Goal: Task Accomplishment & Management: Use online tool/utility

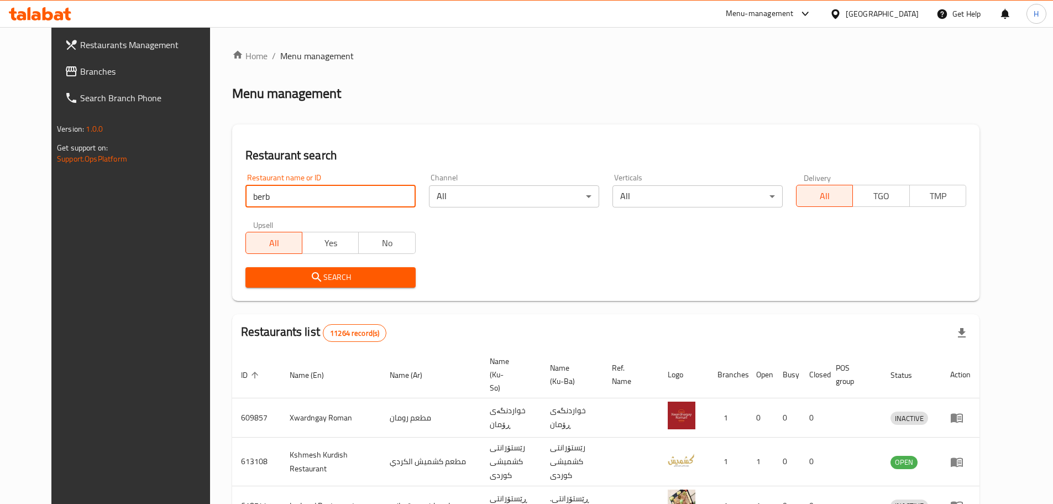
type input "berb"
click button "Search" at bounding box center [331, 277] width 170 height 20
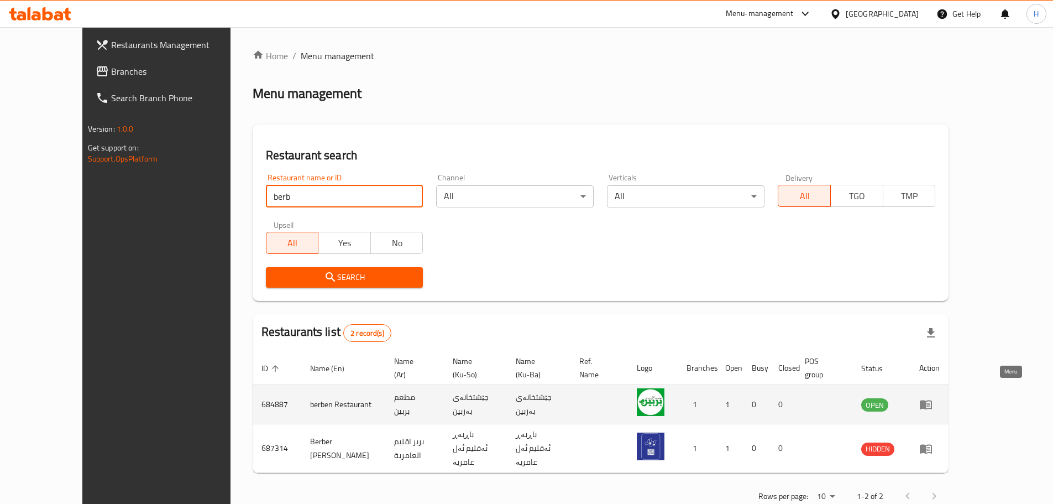
click at [932, 400] on icon "enhanced table" at bounding box center [926, 404] width 12 height 9
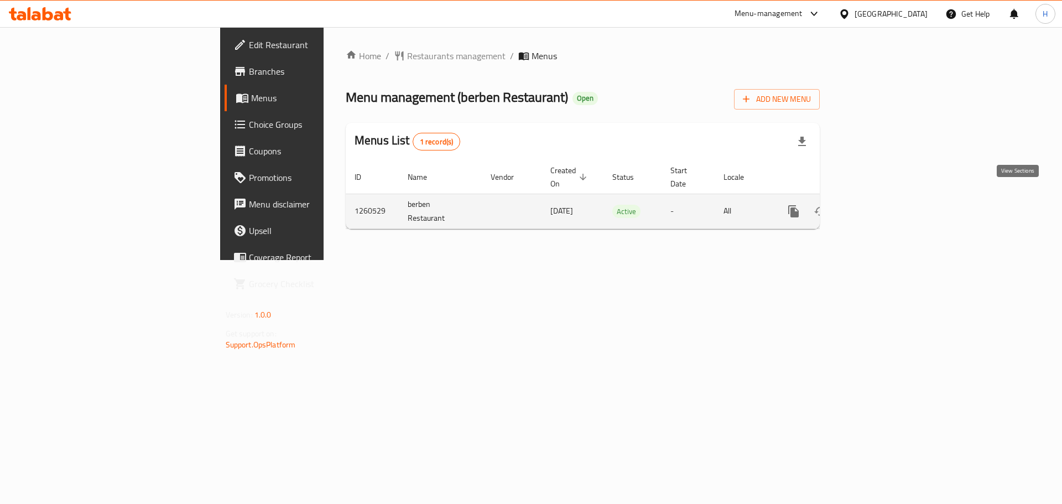
click at [880, 205] on icon "enhanced table" at bounding box center [873, 211] width 13 height 13
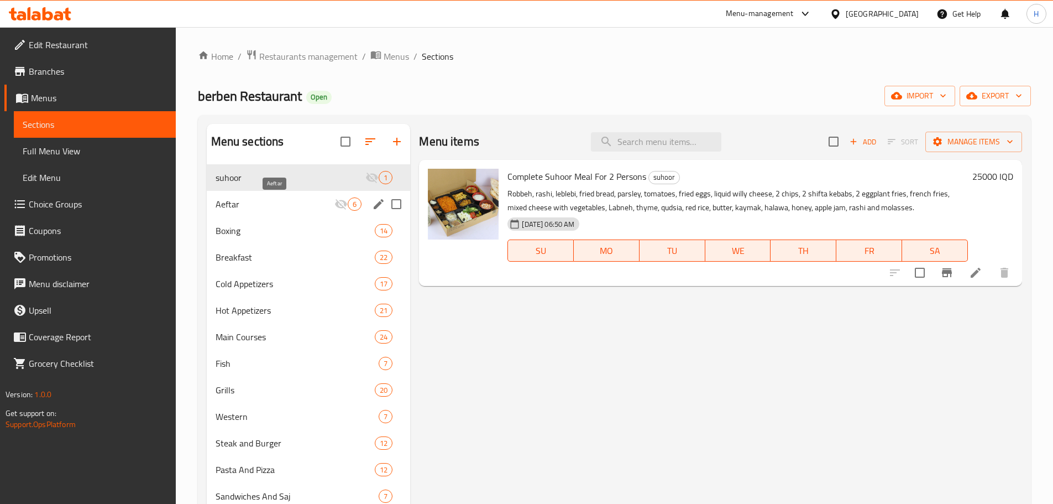
click at [262, 207] on span "Aeftar" at bounding box center [275, 203] width 119 height 13
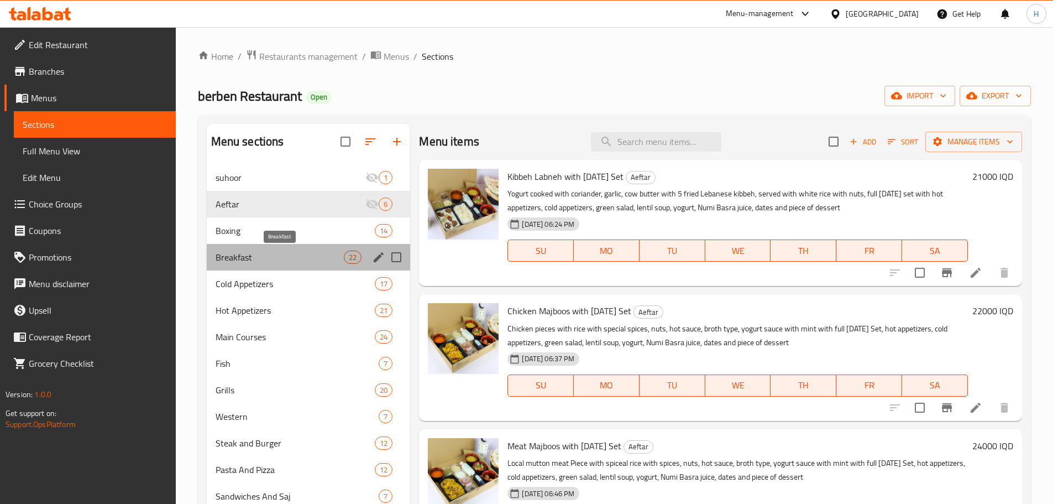
click at [297, 252] on span "Breakfast" at bounding box center [280, 256] width 129 height 13
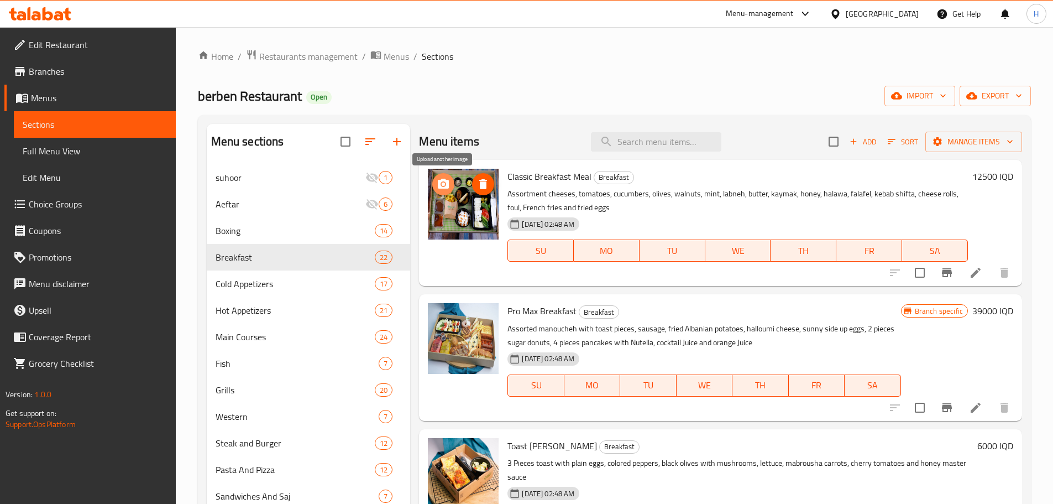
click at [440, 185] on icon "upload picture" at bounding box center [443, 184] width 11 height 10
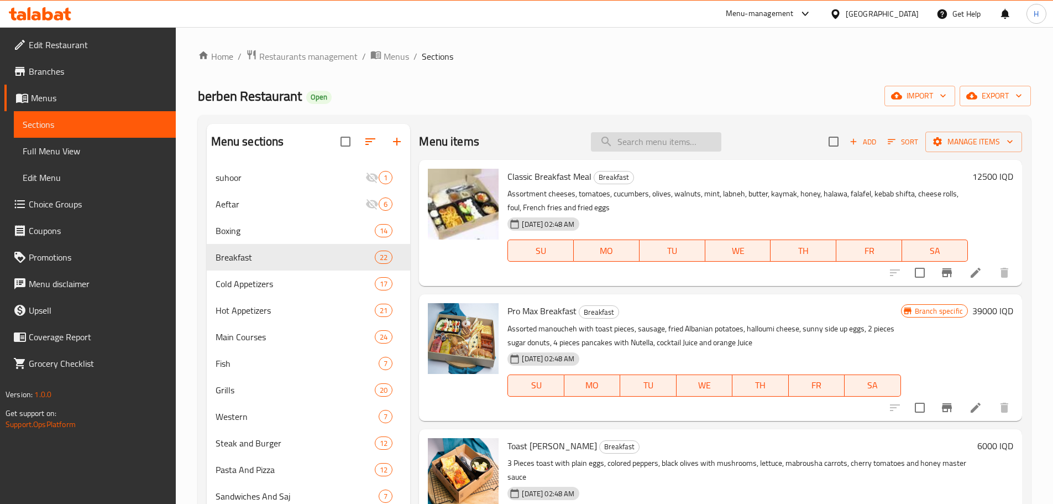
paste input "رقاقات"
click at [631, 140] on input "search" at bounding box center [656, 141] width 131 height 19
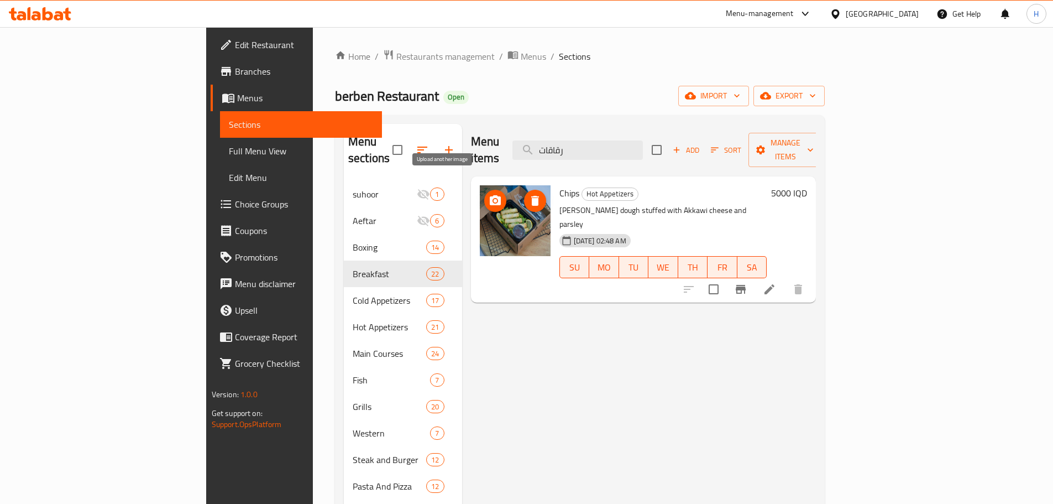
click at [490, 195] on icon "upload picture" at bounding box center [495, 200] width 11 height 10
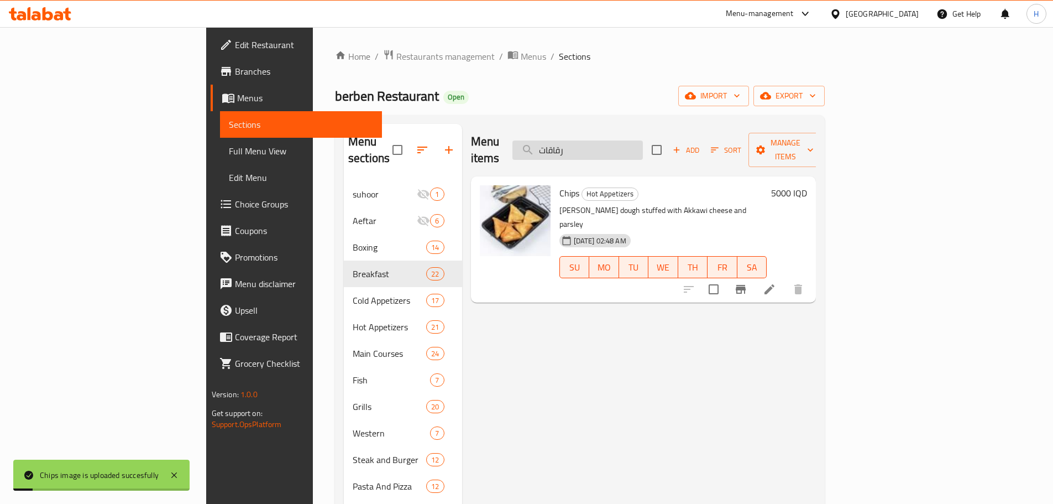
click at [636, 143] on input "رقاقات" at bounding box center [578, 149] width 131 height 19
click at [634, 143] on input "رقاقات" at bounding box center [578, 149] width 131 height 19
paste input "مشكل مقبلات ساخنة"
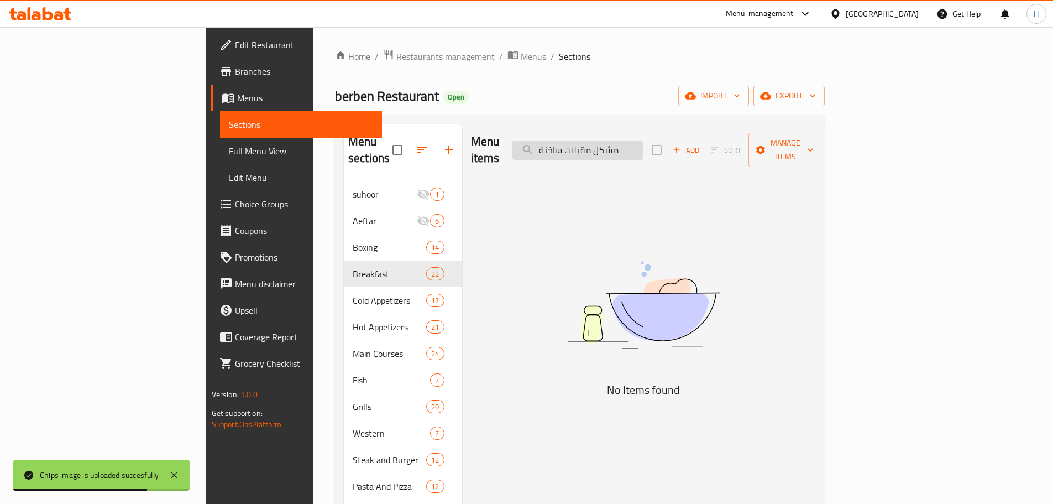
drag, startPoint x: 671, startPoint y: 140, endPoint x: 715, endPoint y: 144, distance: 43.9
click at [643, 144] on input "مشكل مقبلات ساخنة" at bounding box center [578, 149] width 131 height 19
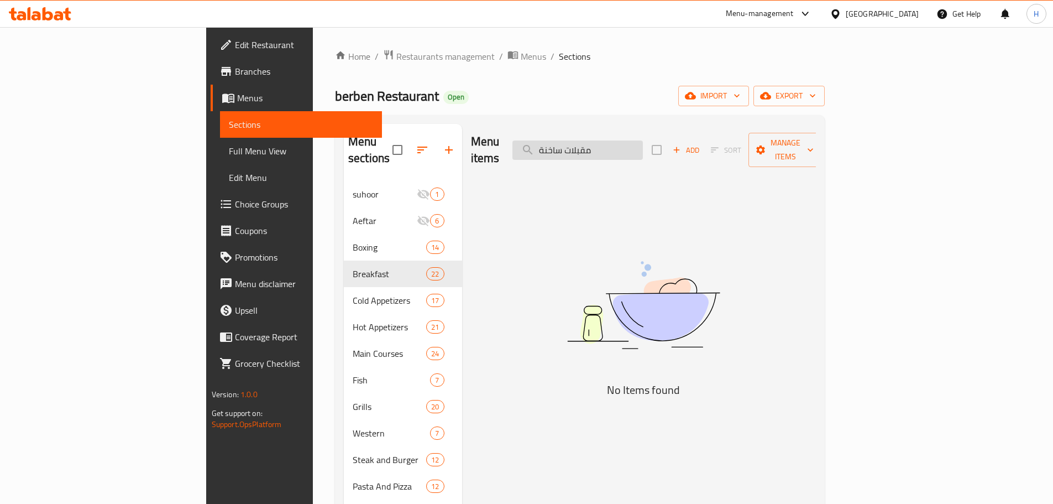
click at [619, 140] on input "مقبلات ساخنة" at bounding box center [578, 149] width 131 height 19
click at [641, 144] on input "لات ساخنة" at bounding box center [578, 149] width 131 height 19
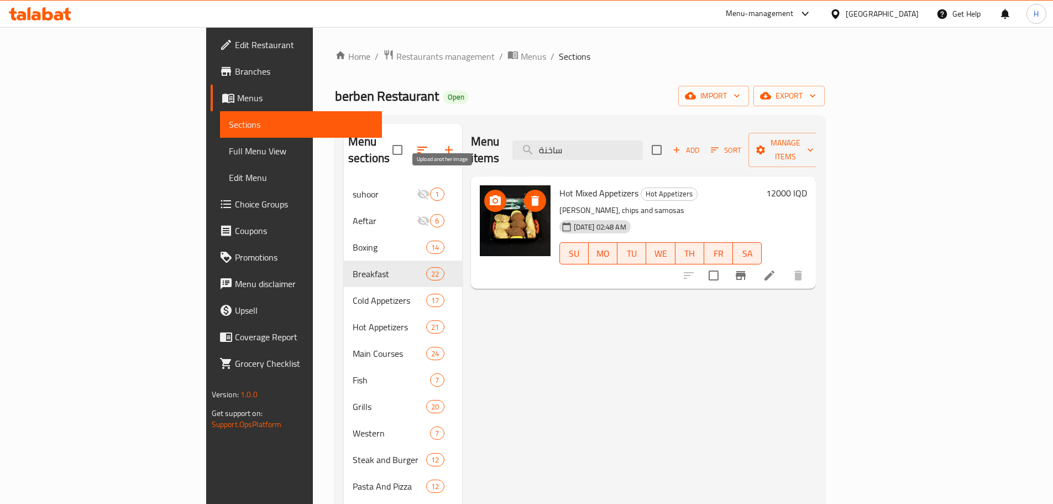
click at [493, 199] on circle "upload picture" at bounding box center [494, 200] width 3 height 3
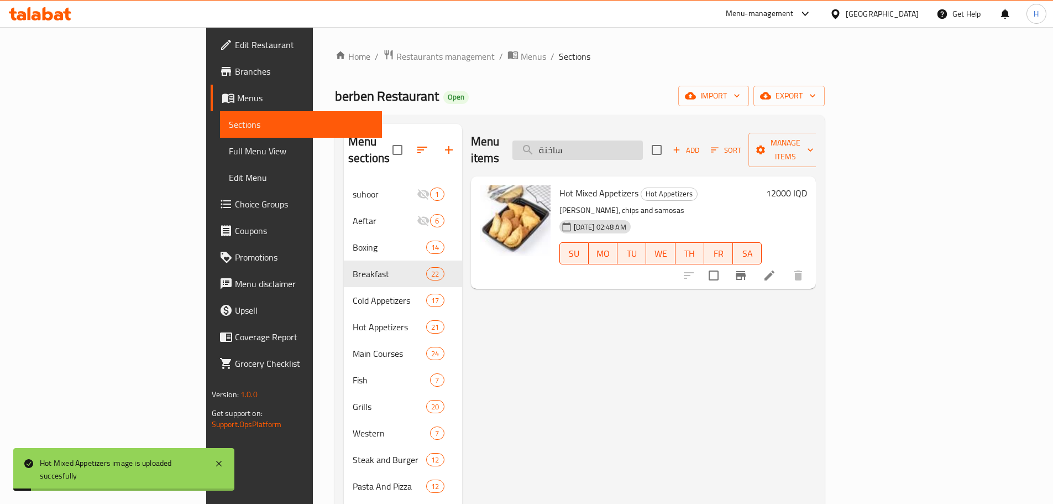
click at [612, 143] on input "ساخنة" at bounding box center [578, 149] width 131 height 19
paste input "مقلوبة"
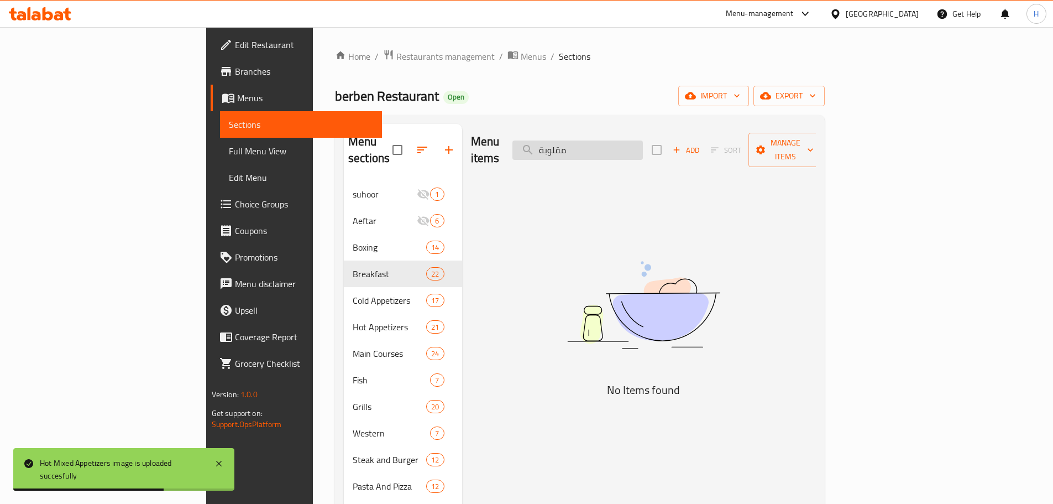
click at [618, 142] on input "مقلوبة" at bounding box center [578, 149] width 131 height 19
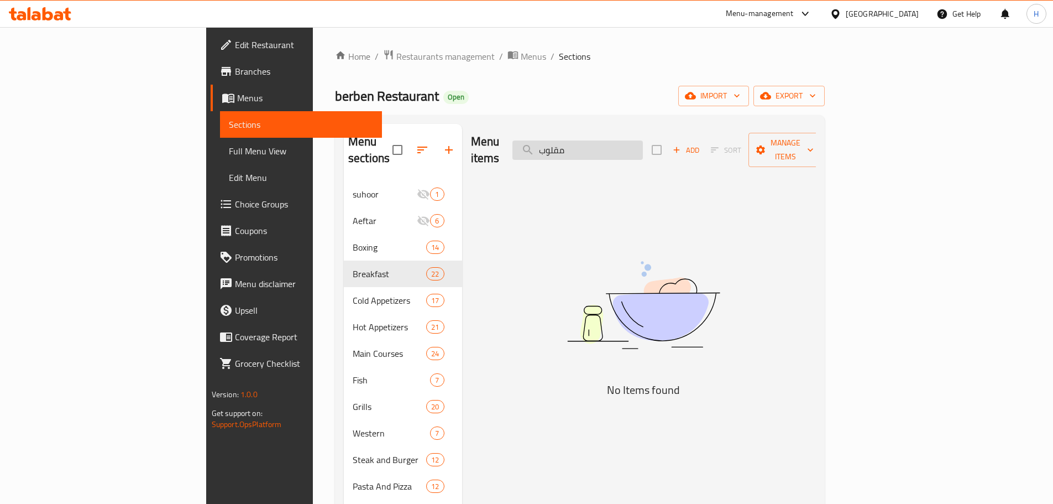
drag, startPoint x: 639, startPoint y: 145, endPoint x: 631, endPoint y: 145, distance: 7.2
click at [639, 145] on input "مقلوب" at bounding box center [578, 149] width 131 height 19
click at [614, 140] on input "مقلوب" at bounding box center [578, 149] width 131 height 19
click at [636, 142] on input "مقلوب" at bounding box center [578, 149] width 131 height 19
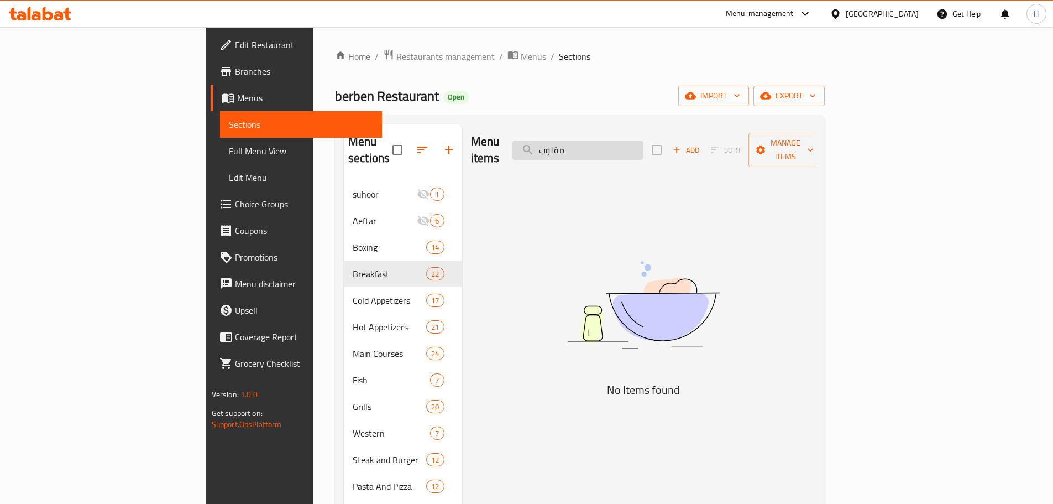
paste input "ة"
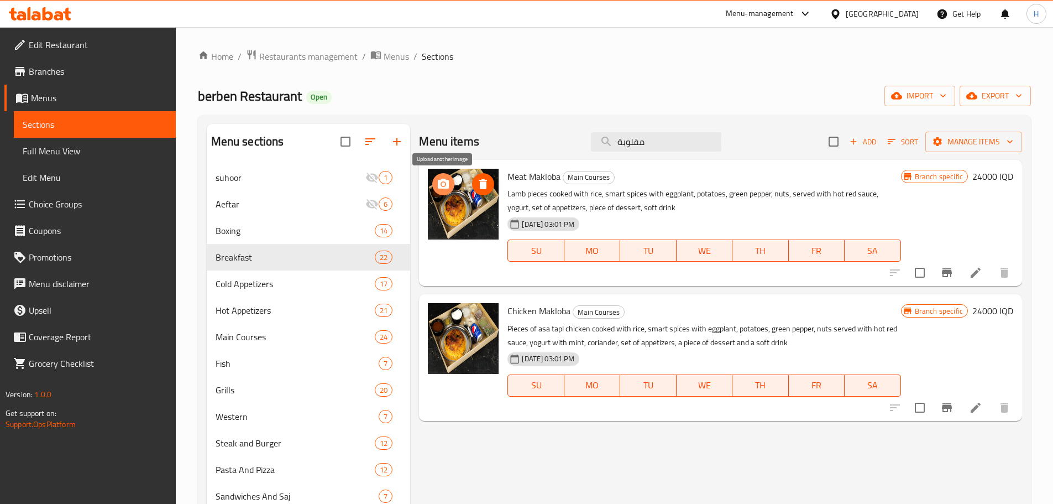
click at [442, 187] on icon "upload picture" at bounding box center [443, 184] width 11 height 10
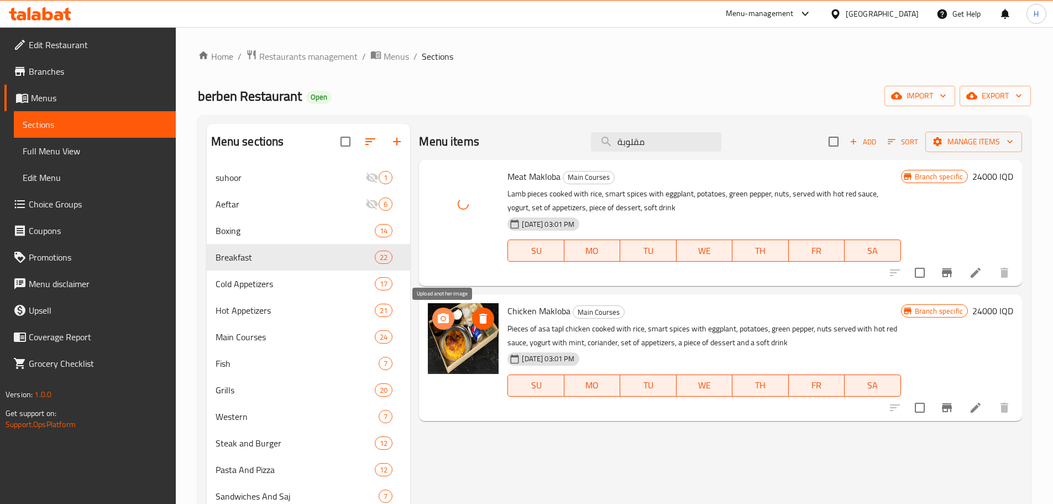
click at [447, 315] on icon "upload picture" at bounding box center [443, 318] width 11 height 10
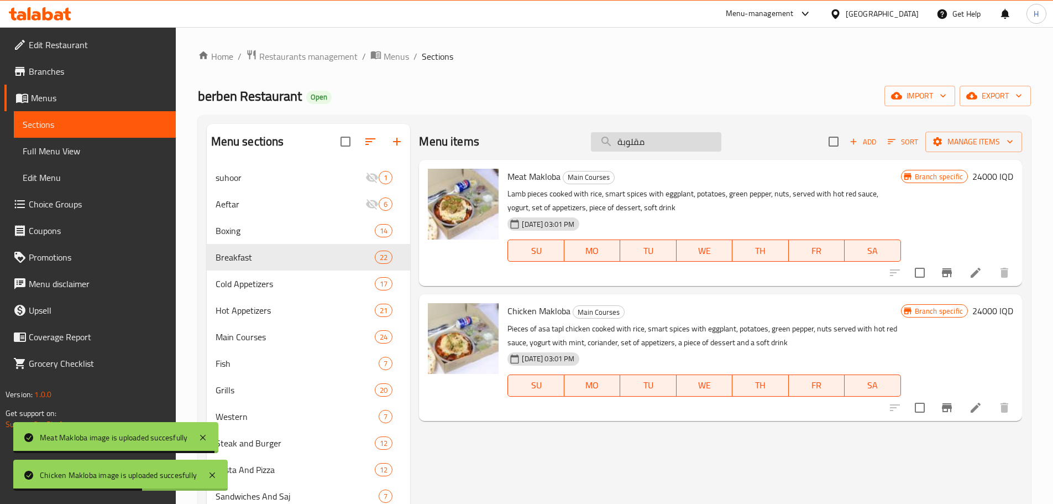
click at [629, 145] on input "مقلوبة" at bounding box center [656, 141] width 131 height 19
paste input "الفاهيتا"
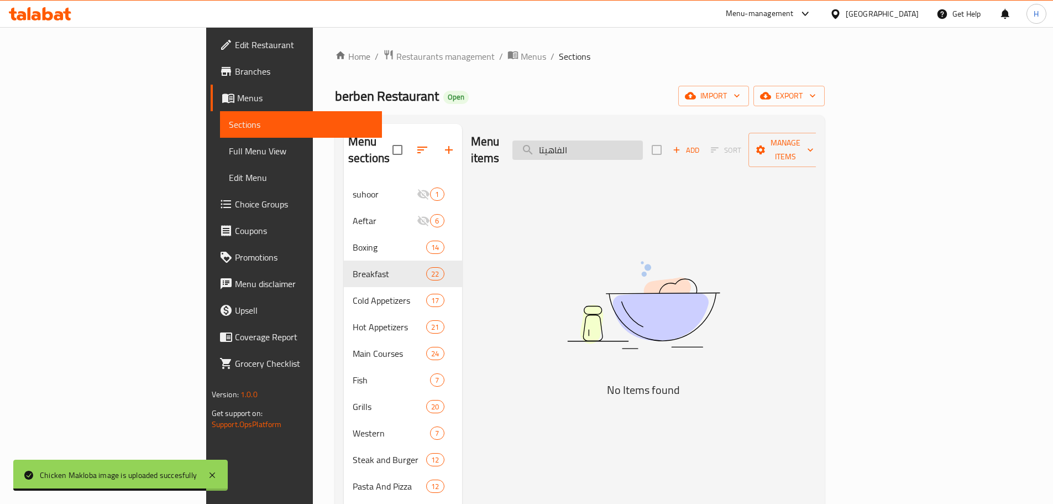
drag, startPoint x: 640, startPoint y: 142, endPoint x: 655, endPoint y: 144, distance: 15.1
click at [643, 144] on input "الفاهيتا" at bounding box center [578, 149] width 131 height 19
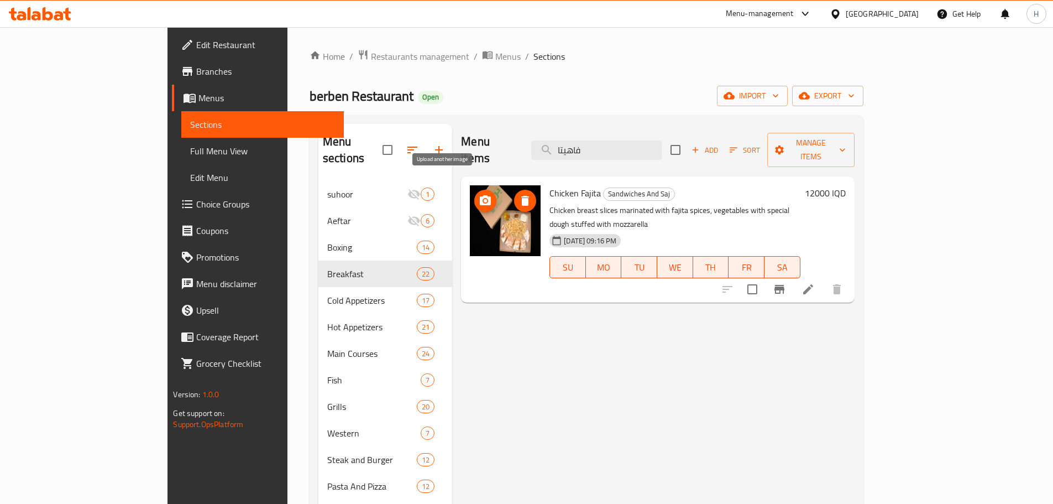
click at [484, 199] on circle "upload picture" at bounding box center [485, 200] width 3 height 3
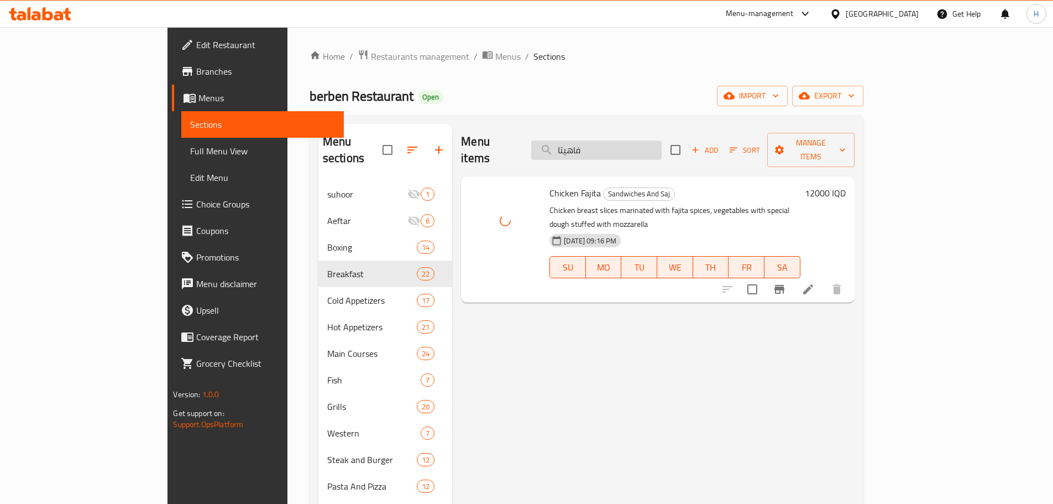
click at [626, 140] on input "فاهيتا" at bounding box center [596, 149] width 131 height 19
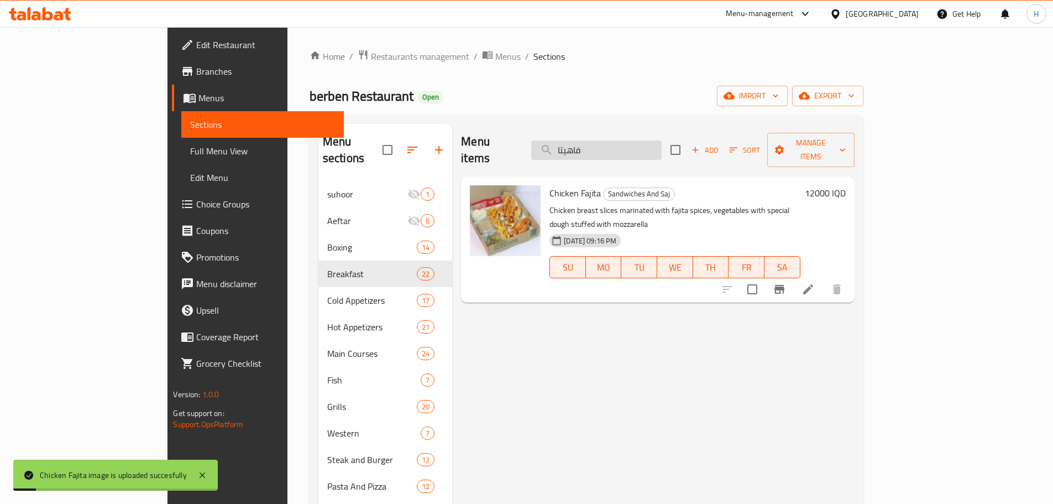
paste input "المناقيش"
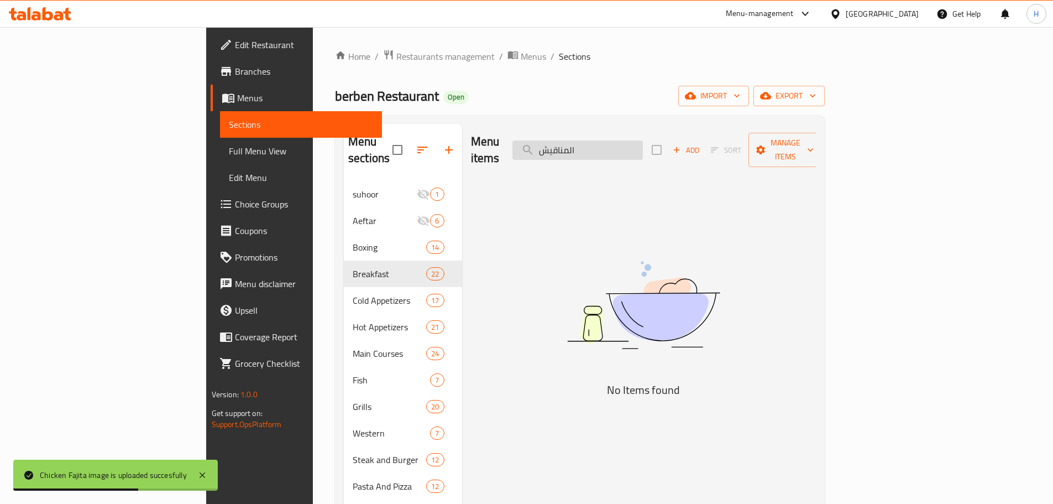
drag, startPoint x: 648, startPoint y: 139, endPoint x: 680, endPoint y: 146, distance: 33.4
click at [643, 146] on input "المناقيش" at bounding box center [578, 149] width 131 height 19
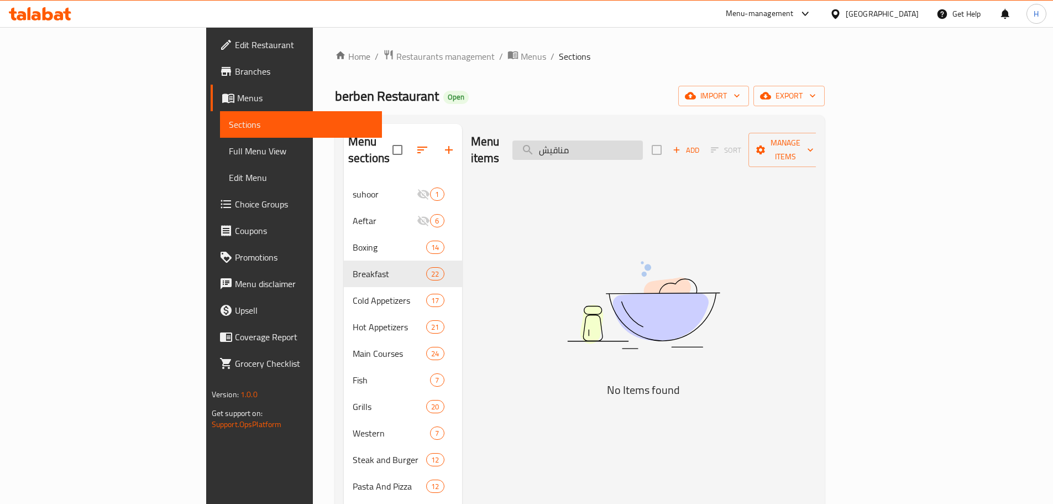
drag, startPoint x: 625, startPoint y: 141, endPoint x: 618, endPoint y: 140, distance: 7.2
click at [618, 140] on input "مناقيش" at bounding box center [578, 149] width 131 height 19
click at [633, 142] on input "مناقي" at bounding box center [578, 149] width 131 height 19
drag, startPoint x: 636, startPoint y: 142, endPoint x: 622, endPoint y: 143, distance: 15.0
click at [622, 143] on input "مناقي" at bounding box center [578, 149] width 131 height 19
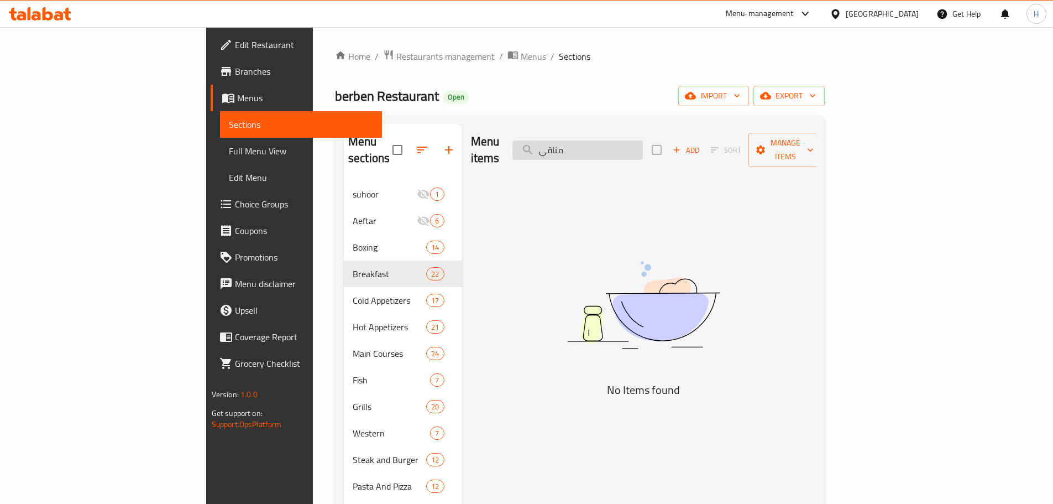
click at [621, 143] on input "مناقي" at bounding box center [578, 149] width 131 height 19
click at [619, 143] on input "مناقي" at bounding box center [578, 149] width 131 height 19
click at [623, 143] on input "مناقي" at bounding box center [578, 149] width 131 height 19
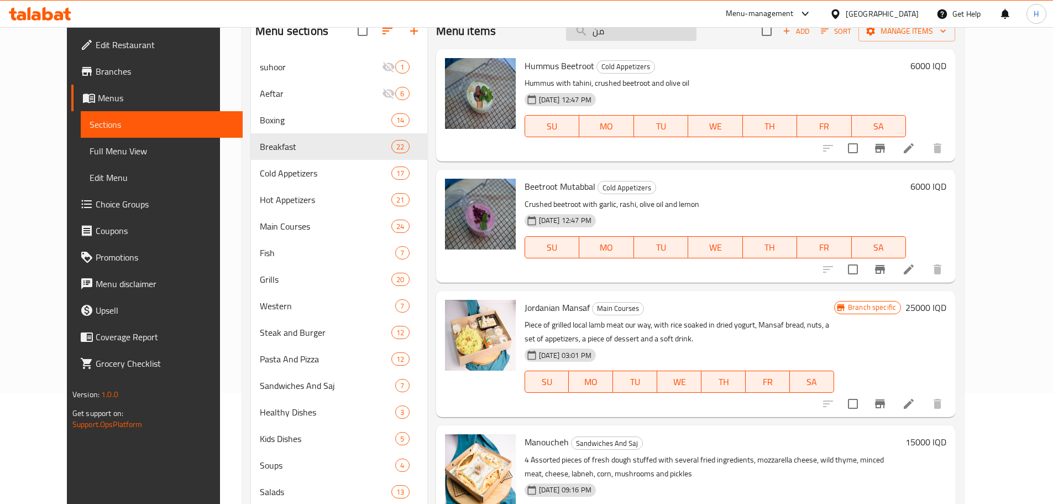
click at [614, 29] on input "من" at bounding box center [631, 31] width 131 height 19
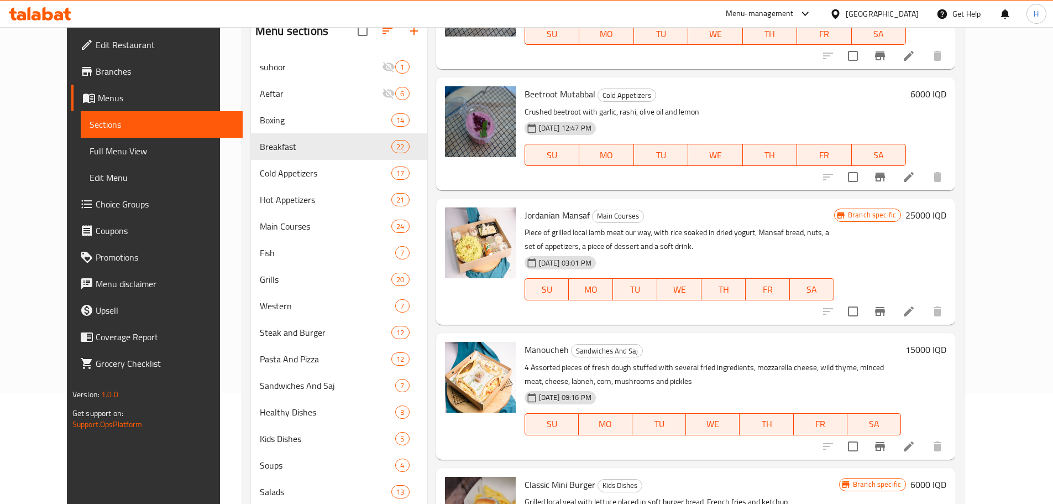
scroll to position [167, 0]
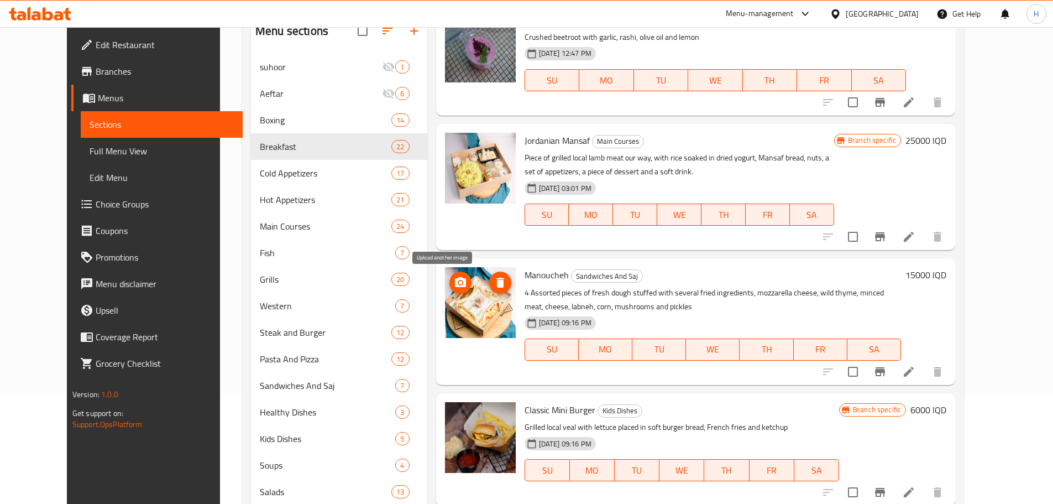
type input "من"
click at [454, 278] on icon "upload picture" at bounding box center [460, 282] width 13 height 13
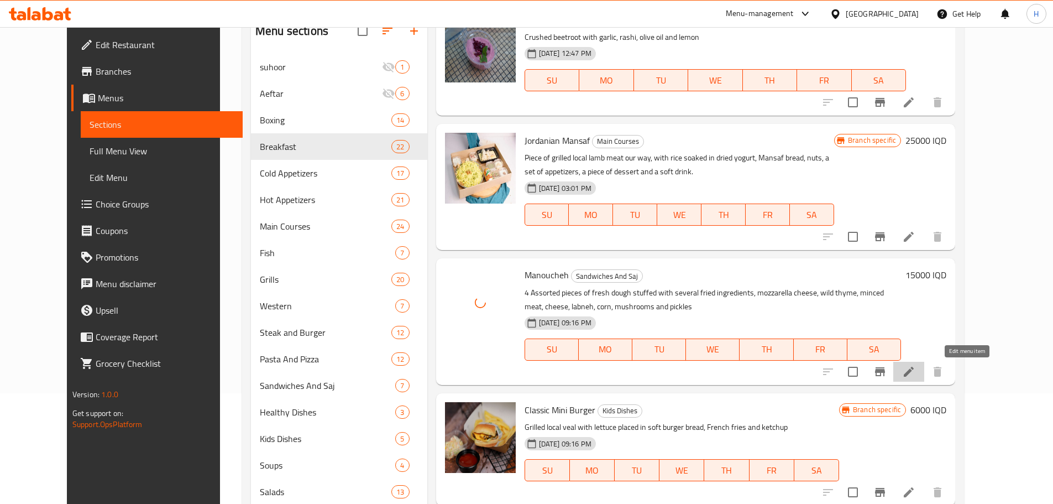
click at [916, 369] on icon at bounding box center [908, 371] width 13 height 13
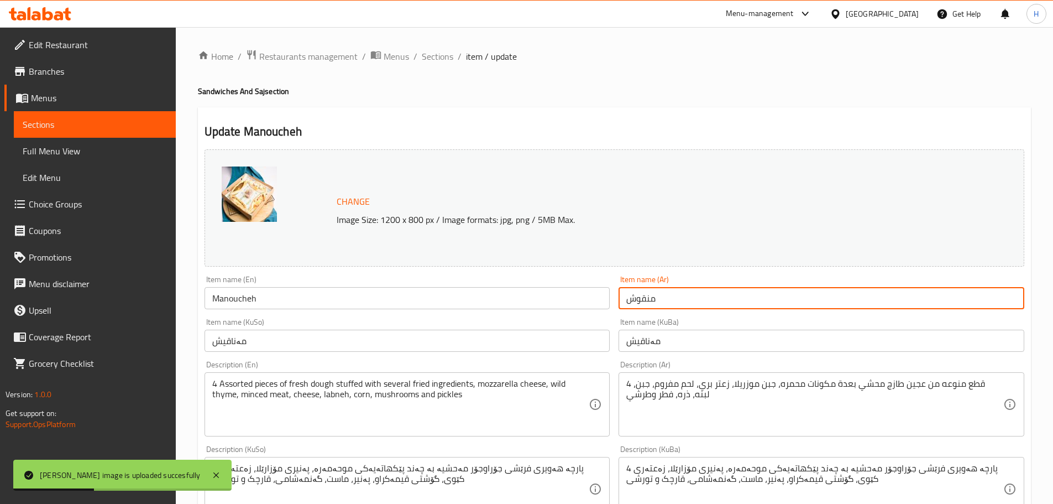
click at [645, 298] on input "منقوش" at bounding box center [822, 298] width 406 height 22
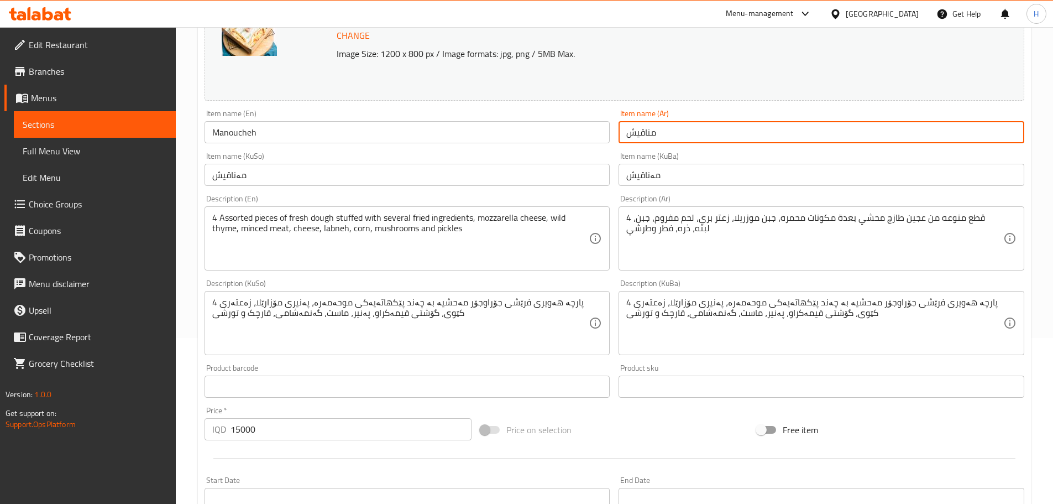
scroll to position [387, 0]
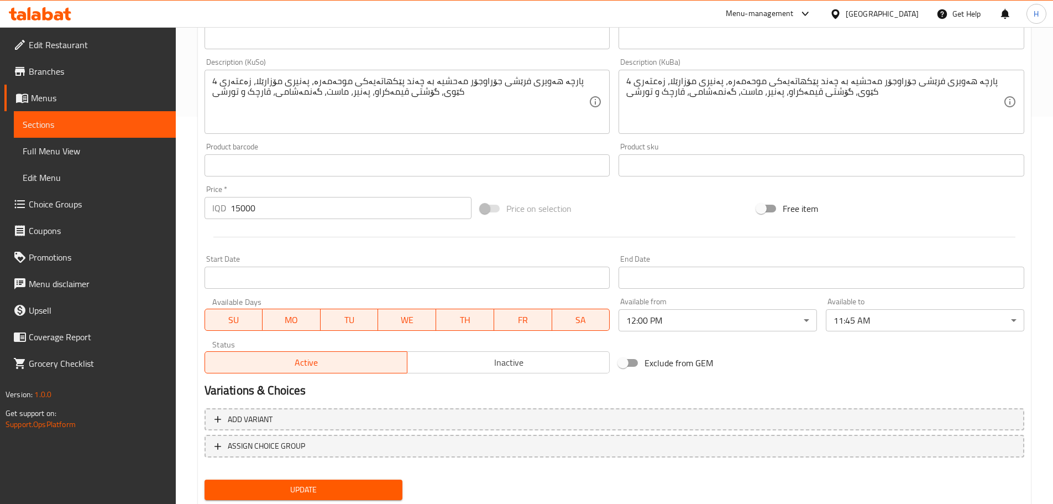
type input "مناقيش"
click at [348, 484] on span "Update" at bounding box center [303, 490] width 181 height 14
click at [52, 11] on icon at bounding box center [40, 13] width 62 height 13
